Goal: Task Accomplishment & Management: Use online tool/utility

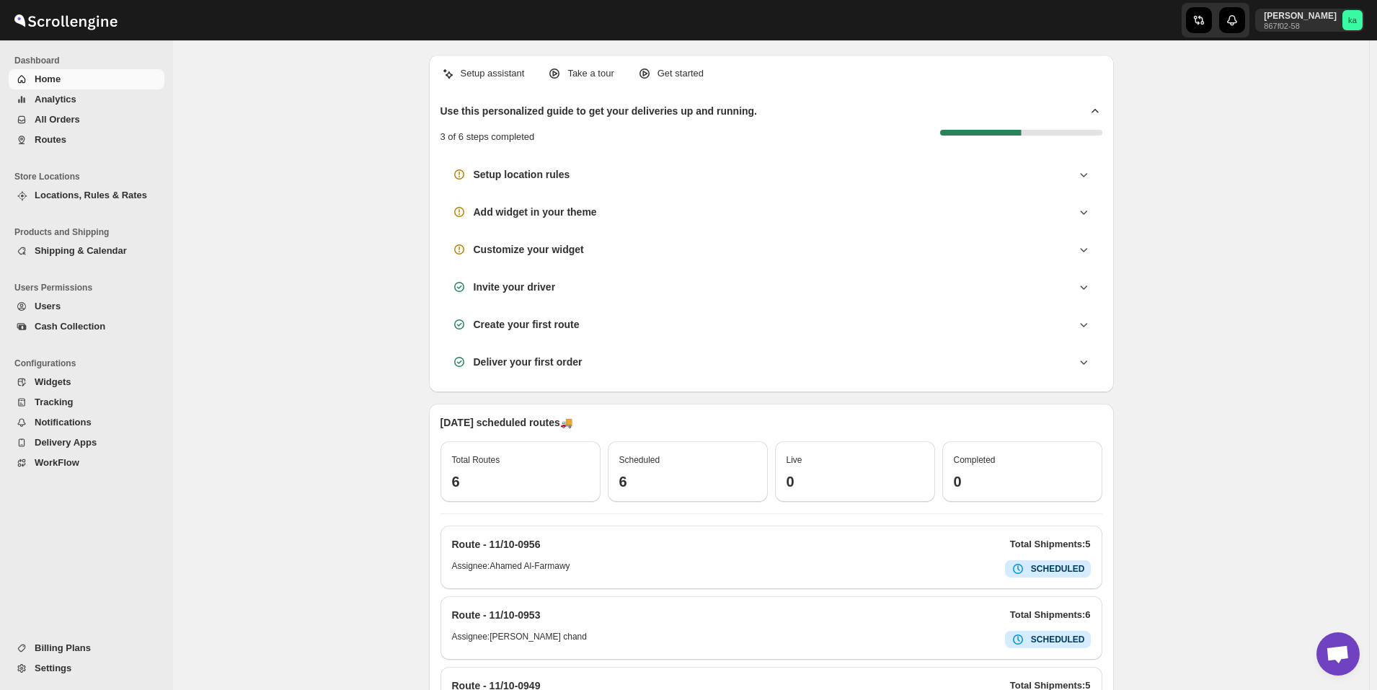
click at [75, 129] on button "All Orders" at bounding box center [87, 120] width 156 height 20
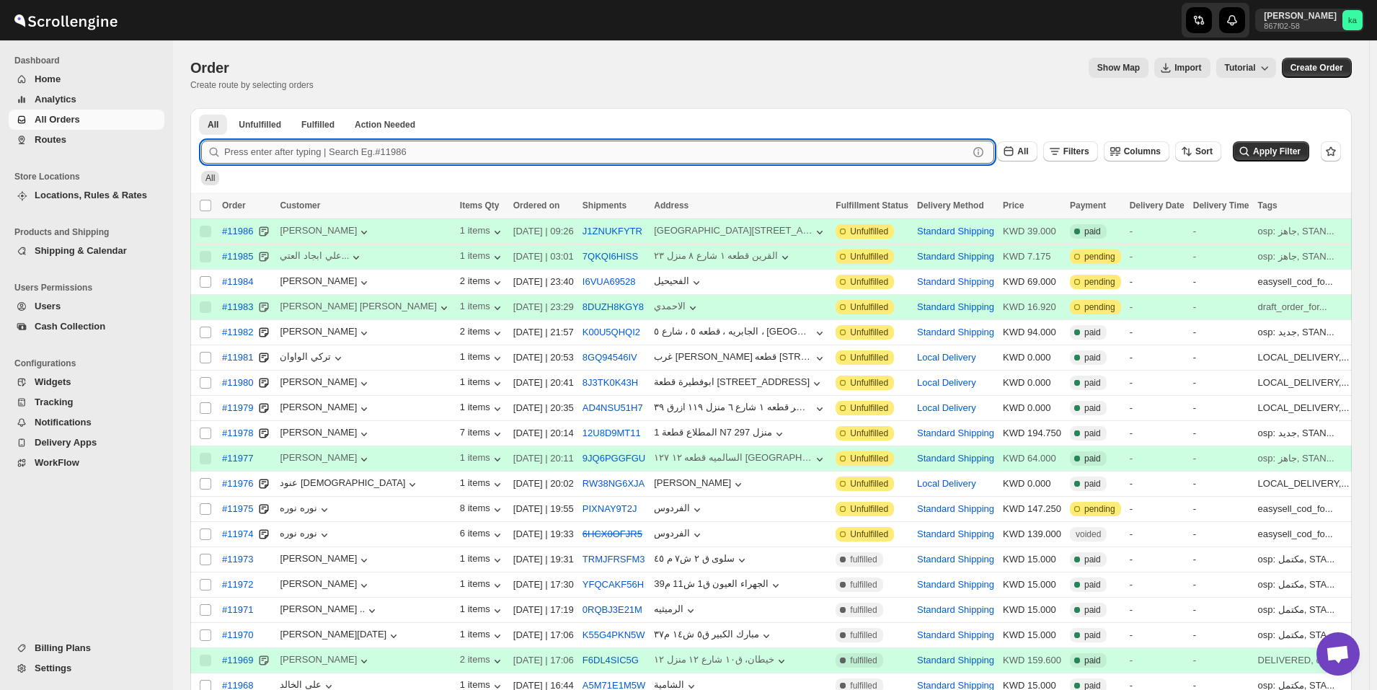
click at [424, 163] on input "text" at bounding box center [596, 152] width 744 height 23
paste input "11907"
type input "11907"
click at [201, 108] on button "Submit" at bounding box center [221, 115] width 41 height 15
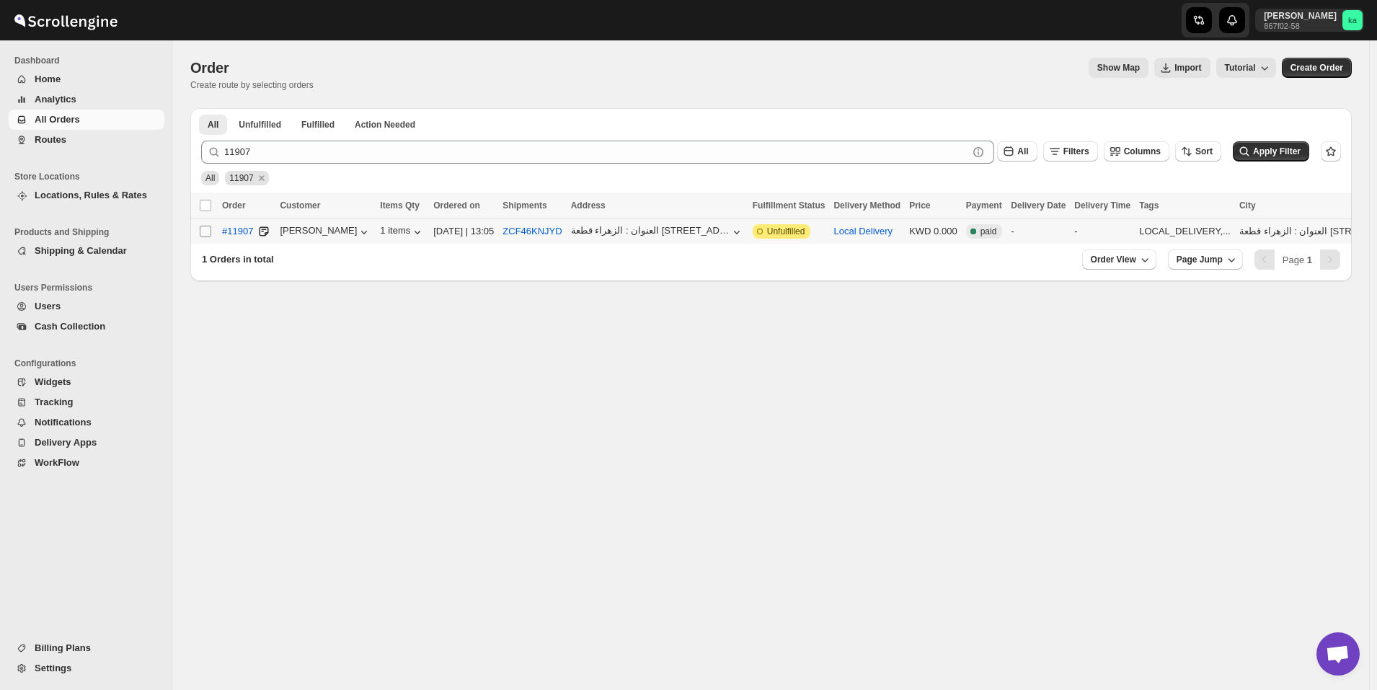
click at [205, 233] on input "Select order" at bounding box center [206, 232] width 12 height 12
checkbox input "true"
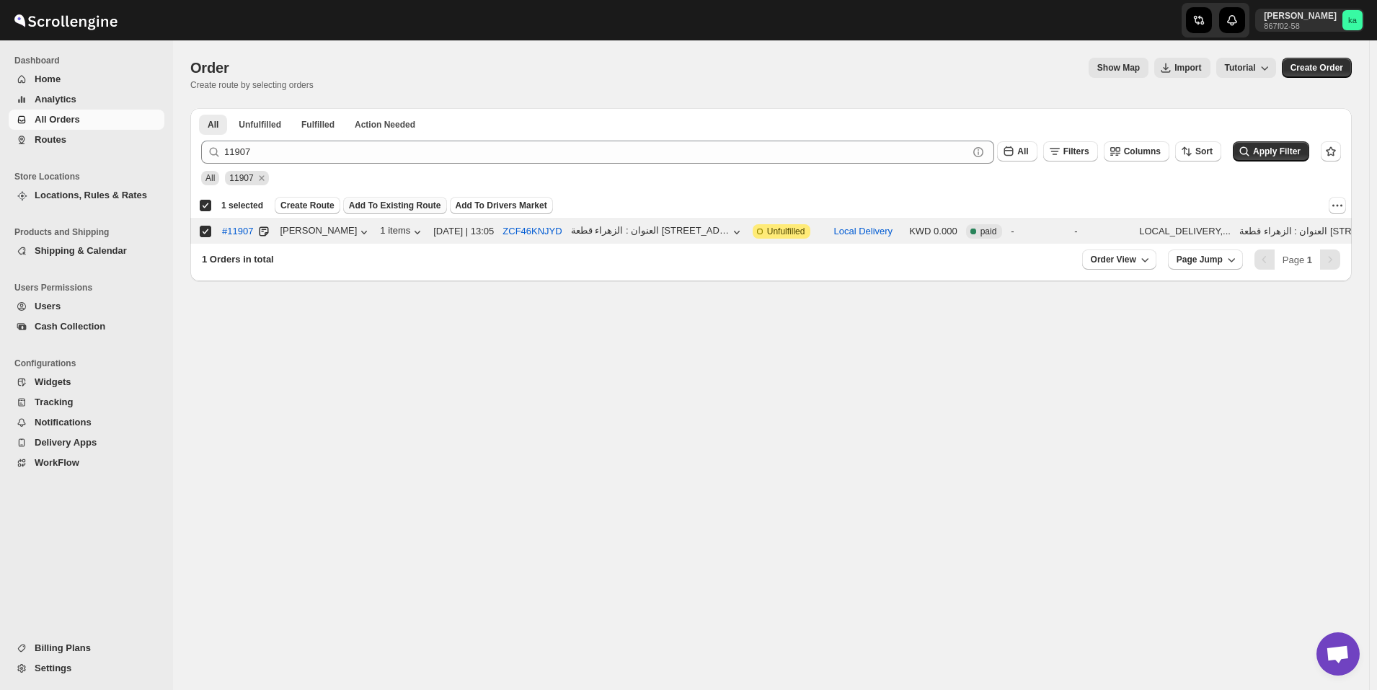
click at [357, 208] on span "Add To Existing Route" at bounding box center [395, 206] width 92 height 12
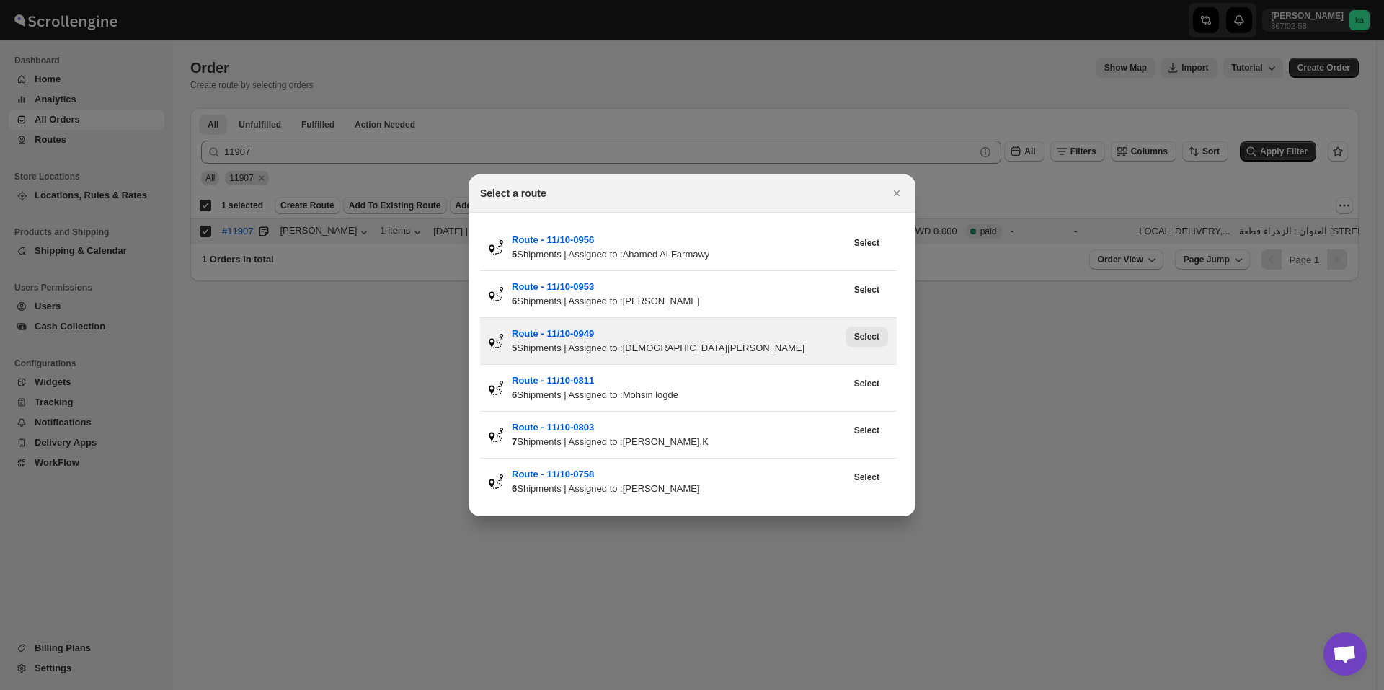
click at [873, 343] on button "Select" at bounding box center [867, 337] width 43 height 20
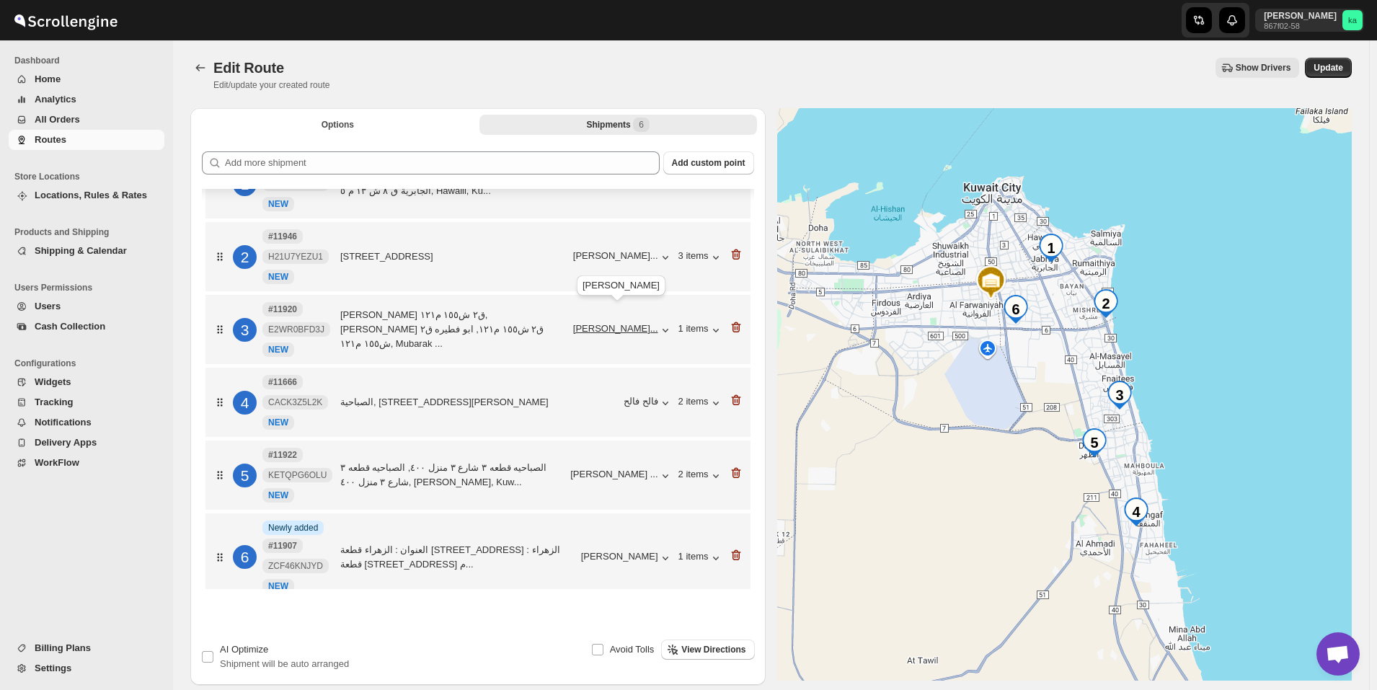
scroll to position [62, 0]
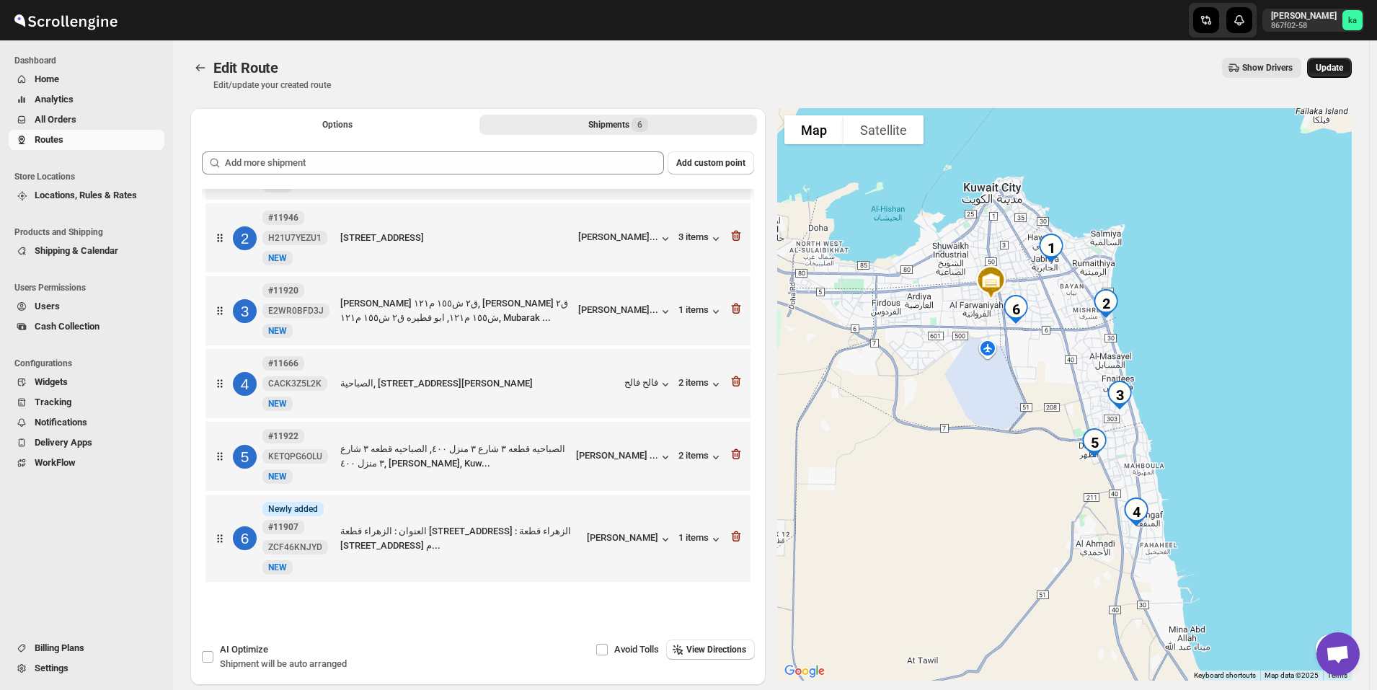
click at [1352, 64] on button "Update" at bounding box center [1329, 68] width 45 height 20
